Goal: Find specific fact: Find specific fact

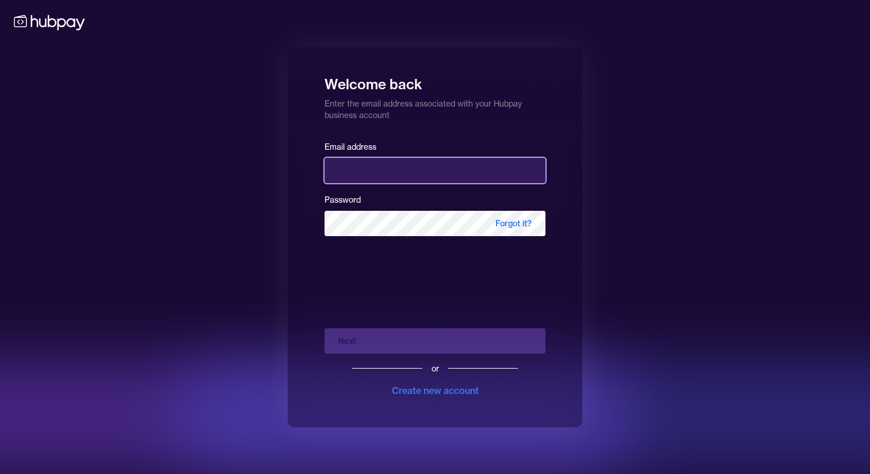
click at [402, 166] on input "email" at bounding box center [435, 170] width 221 height 25
type input "**********"
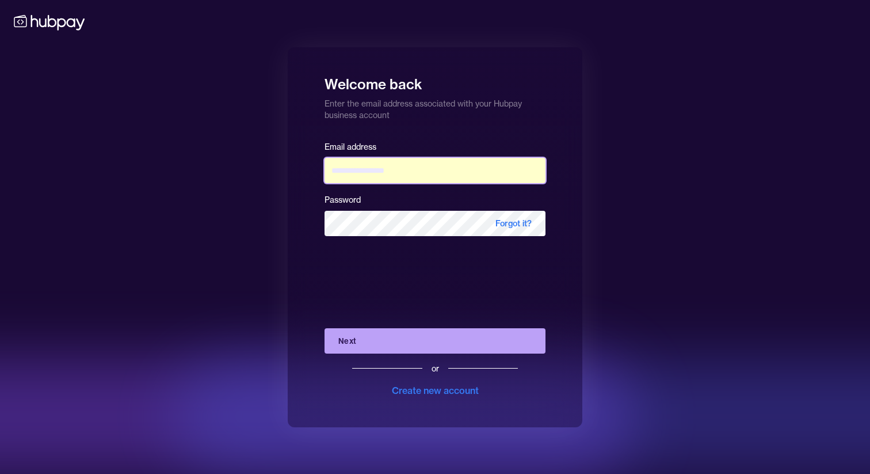
click at [407, 169] on input "**********" at bounding box center [435, 170] width 221 height 25
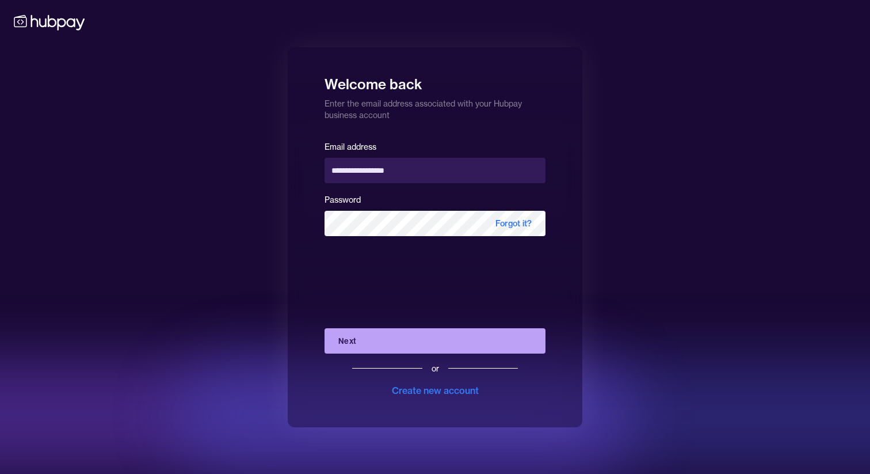
click at [646, 312] on div "**********" at bounding box center [435, 237] width 870 height 474
click at [503, 334] on button "Next" at bounding box center [435, 340] width 221 height 25
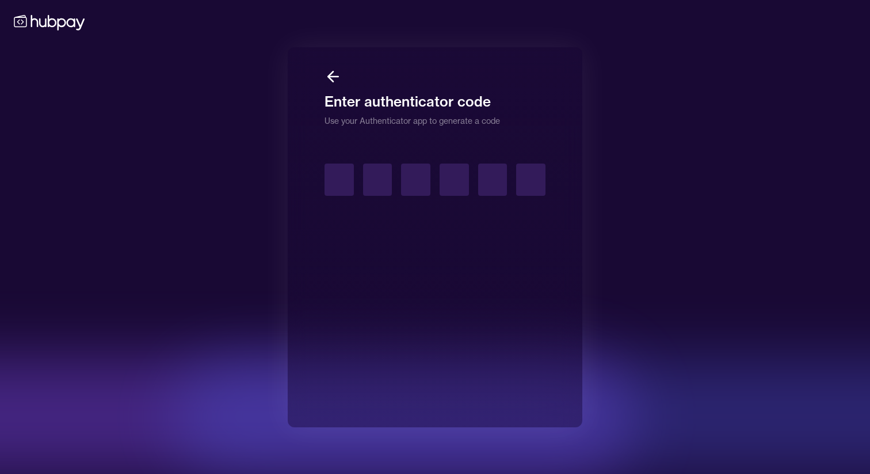
type input "*"
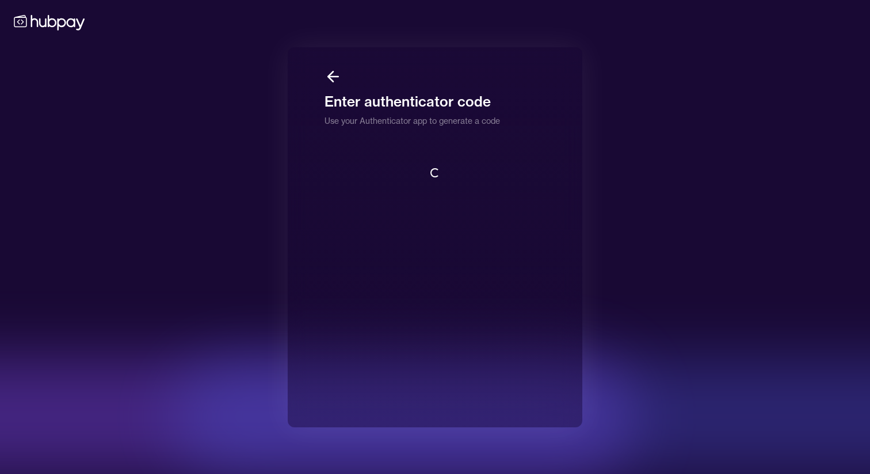
scroll to position [1, 0]
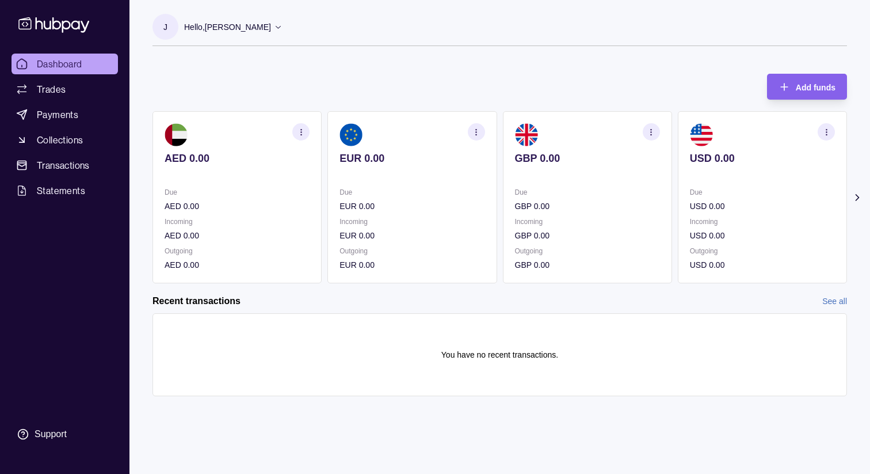
click at [180, 155] on p "AED 0.00" at bounding box center [237, 158] width 145 height 13
click at [328, 126] on section "EUR 0.00 Due EUR 0.00 Incoming EUR 0.00 Outgoing EUR 0.00" at bounding box center [411, 197] width 169 height 172
click at [302, 131] on icon "button" at bounding box center [301, 132] width 9 height 9
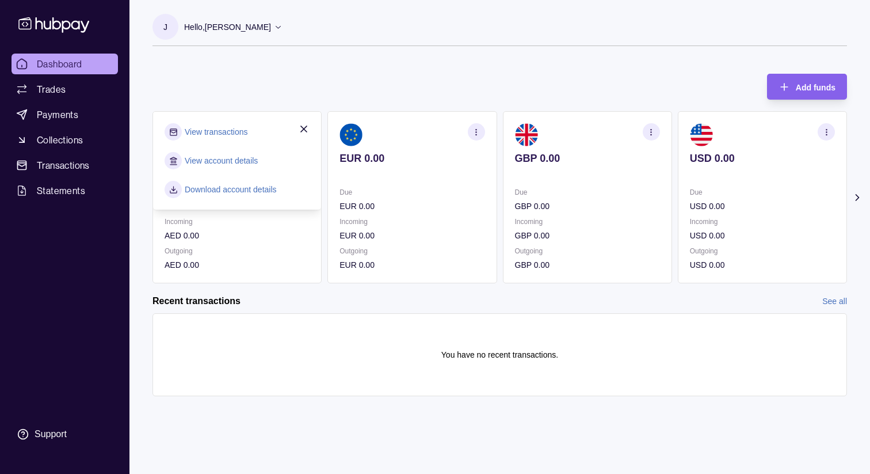
click at [235, 161] on link "View account details" at bounding box center [221, 160] width 73 height 13
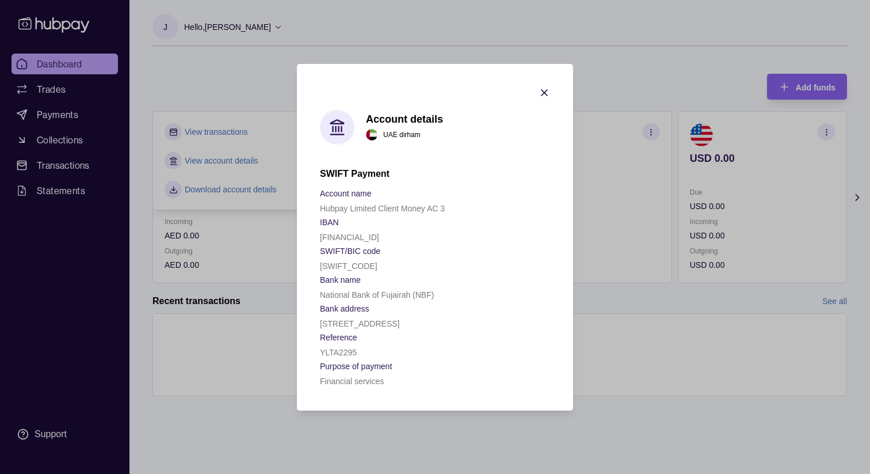
click at [379, 235] on p "[FINANCIAL_ID]" at bounding box center [349, 236] width 59 height 9
copy p "[FINANCIAL_ID]"
click at [545, 89] on icon "button" at bounding box center [545, 93] width 12 height 12
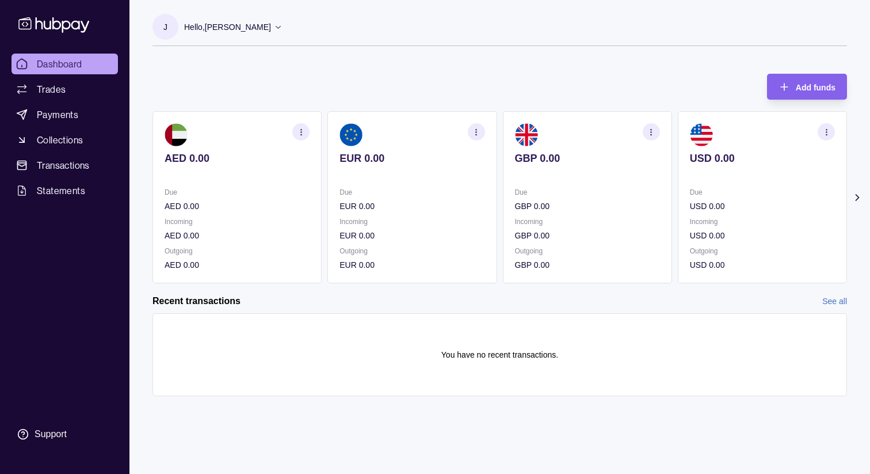
click at [827, 138] on section "button" at bounding box center [826, 131] width 17 height 17
click at [764, 160] on link "View account details" at bounding box center [746, 160] width 73 height 13
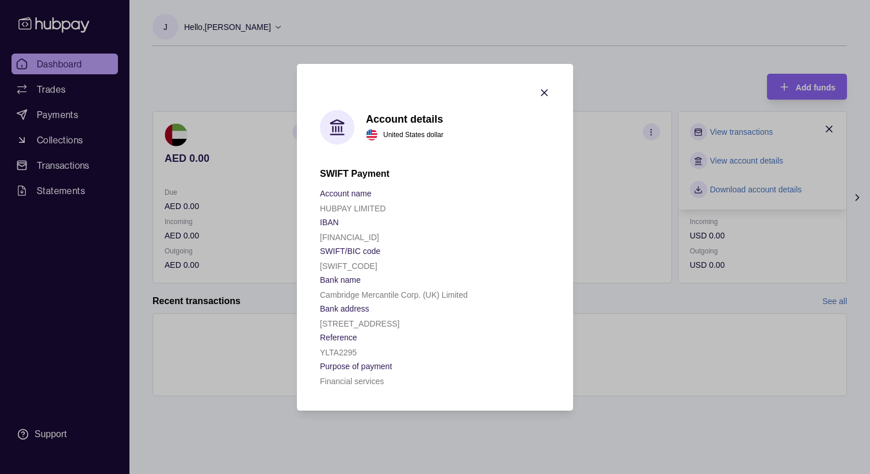
click at [379, 232] on p "[FINANCIAL_ID]" at bounding box center [349, 236] width 59 height 9
copy p "[FINANCIAL_ID]"
